Goal: Task Accomplishment & Management: Complete application form

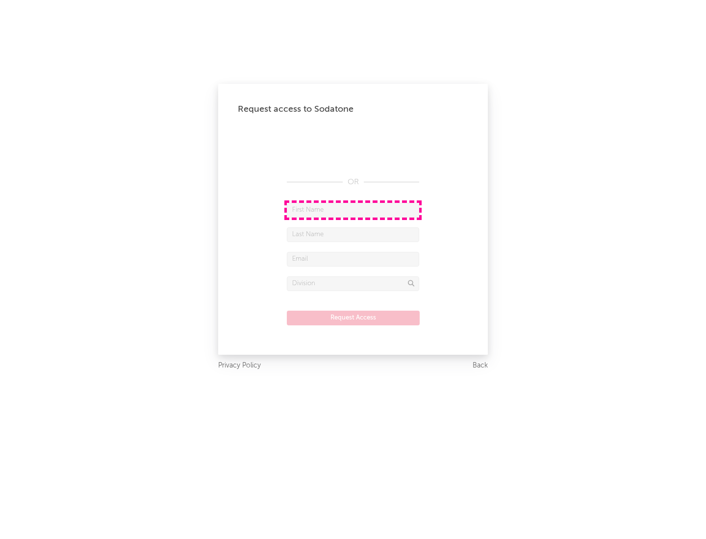
click at [353, 210] on input "text" at bounding box center [353, 210] width 132 height 15
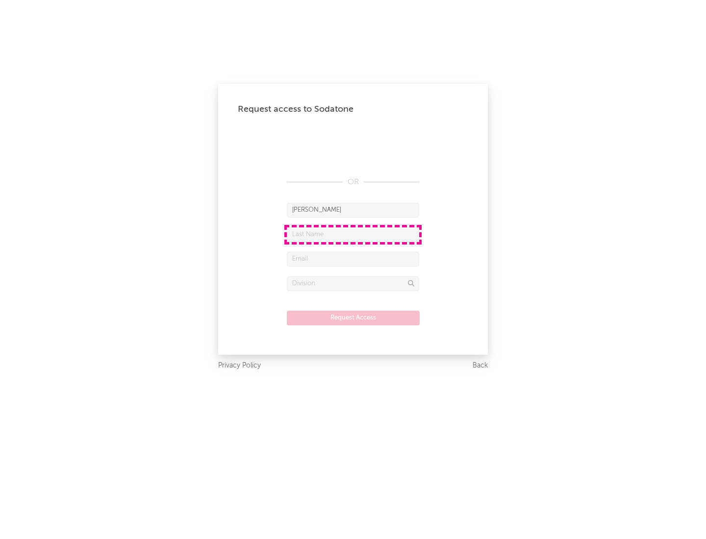
type input "[PERSON_NAME]"
click at [353, 234] on input "text" at bounding box center [353, 234] width 132 height 15
type input "[PERSON_NAME]"
click at [353, 259] on input "text" at bounding box center [353, 259] width 132 height 15
type input "[EMAIL_ADDRESS][DOMAIN_NAME]"
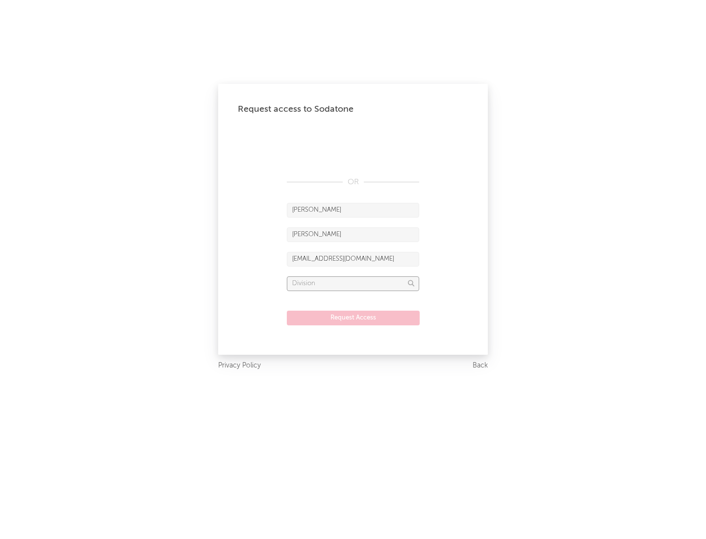
click at [353, 283] on input "text" at bounding box center [353, 284] width 132 height 15
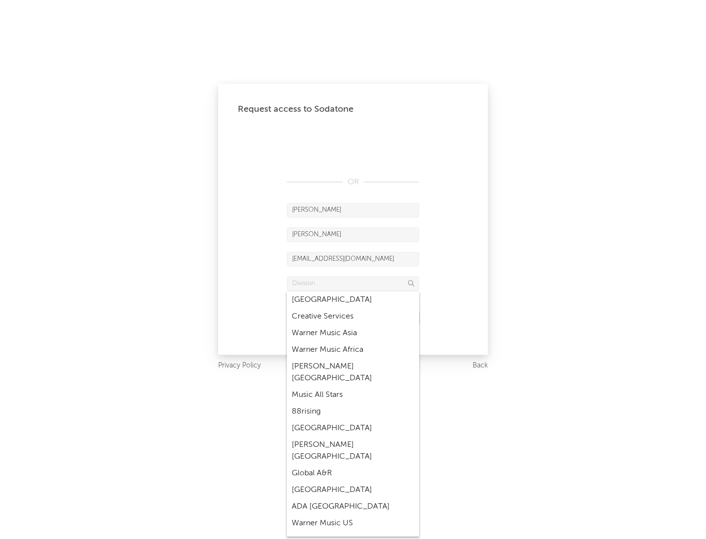
click at [353, 387] on div "Music All Stars" at bounding box center [353, 395] width 132 height 17
type input "Music All Stars"
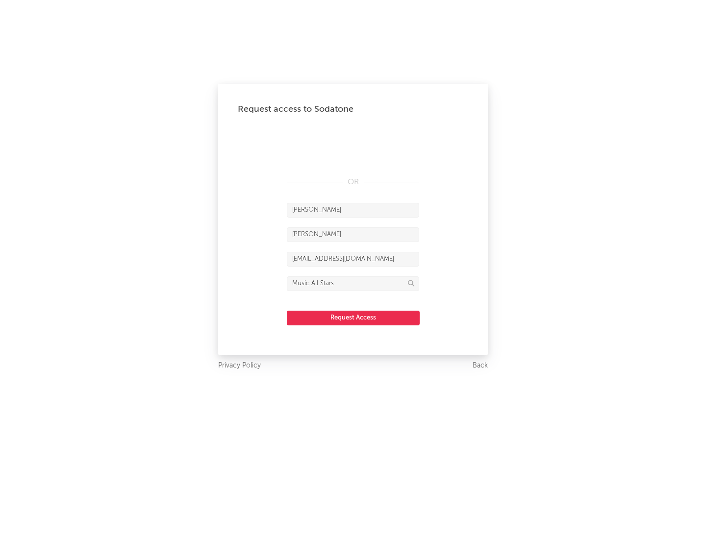
click at [353, 318] on button "Request Access" at bounding box center [353, 318] width 133 height 15
